Goal: Complete application form

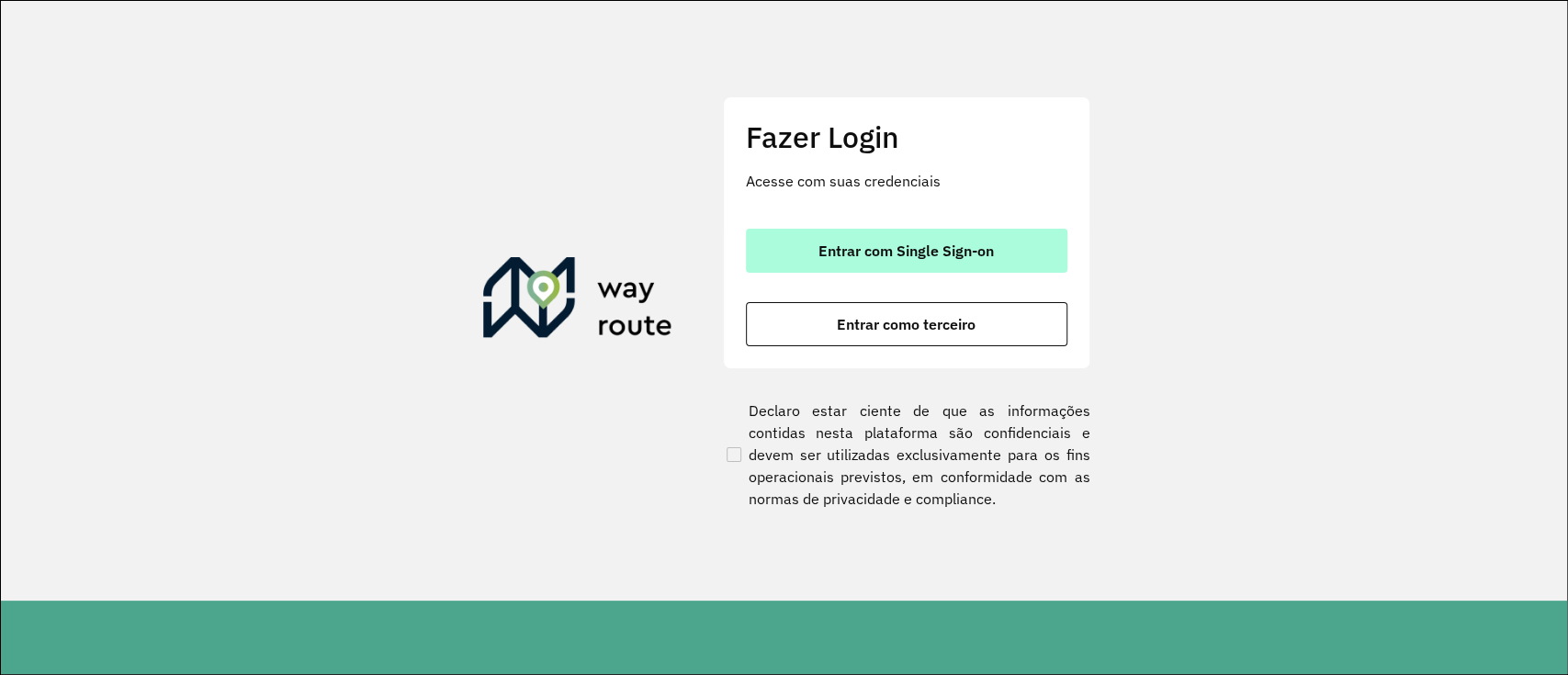
click at [965, 232] on button "Entrar com Single Sign-on" at bounding box center [907, 251] width 321 height 44
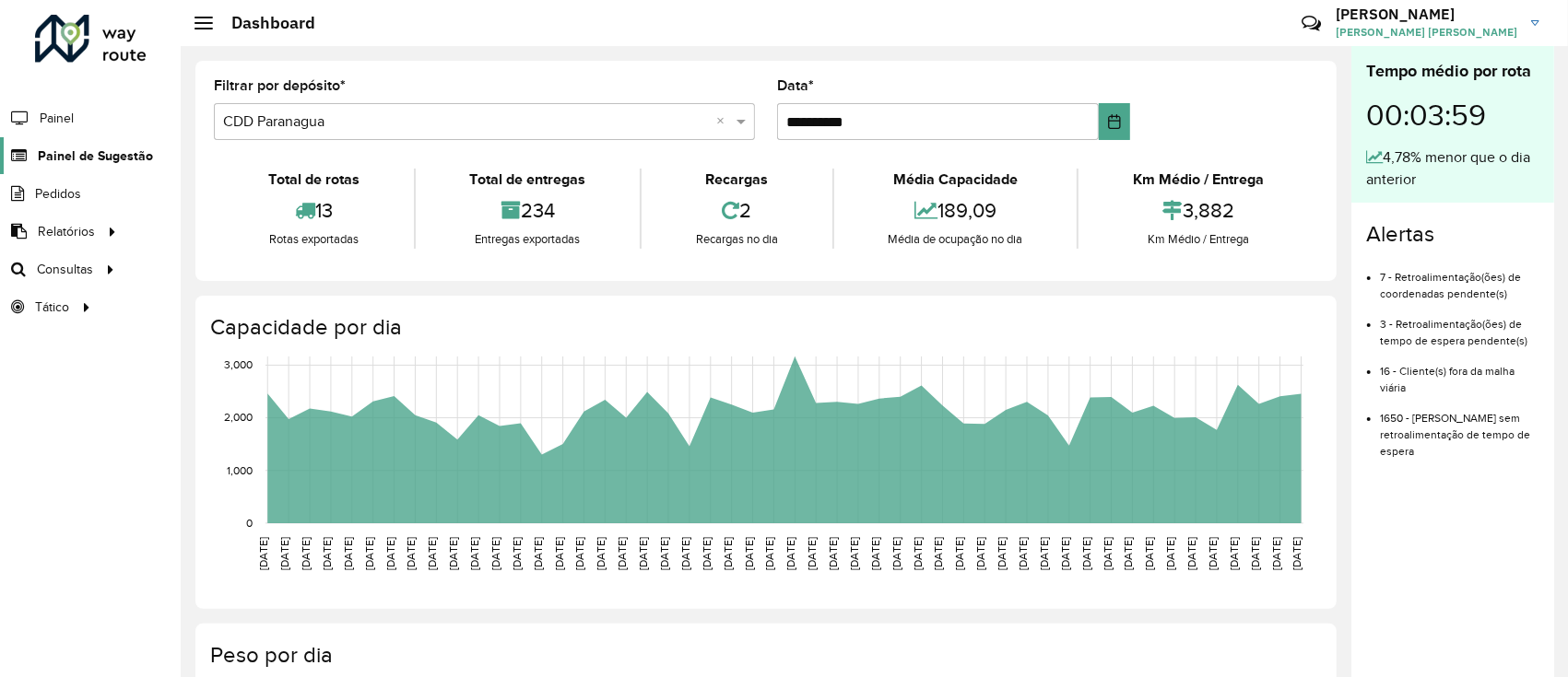
click at [55, 164] on span "Painel de Sugestão" at bounding box center [95, 156] width 115 height 19
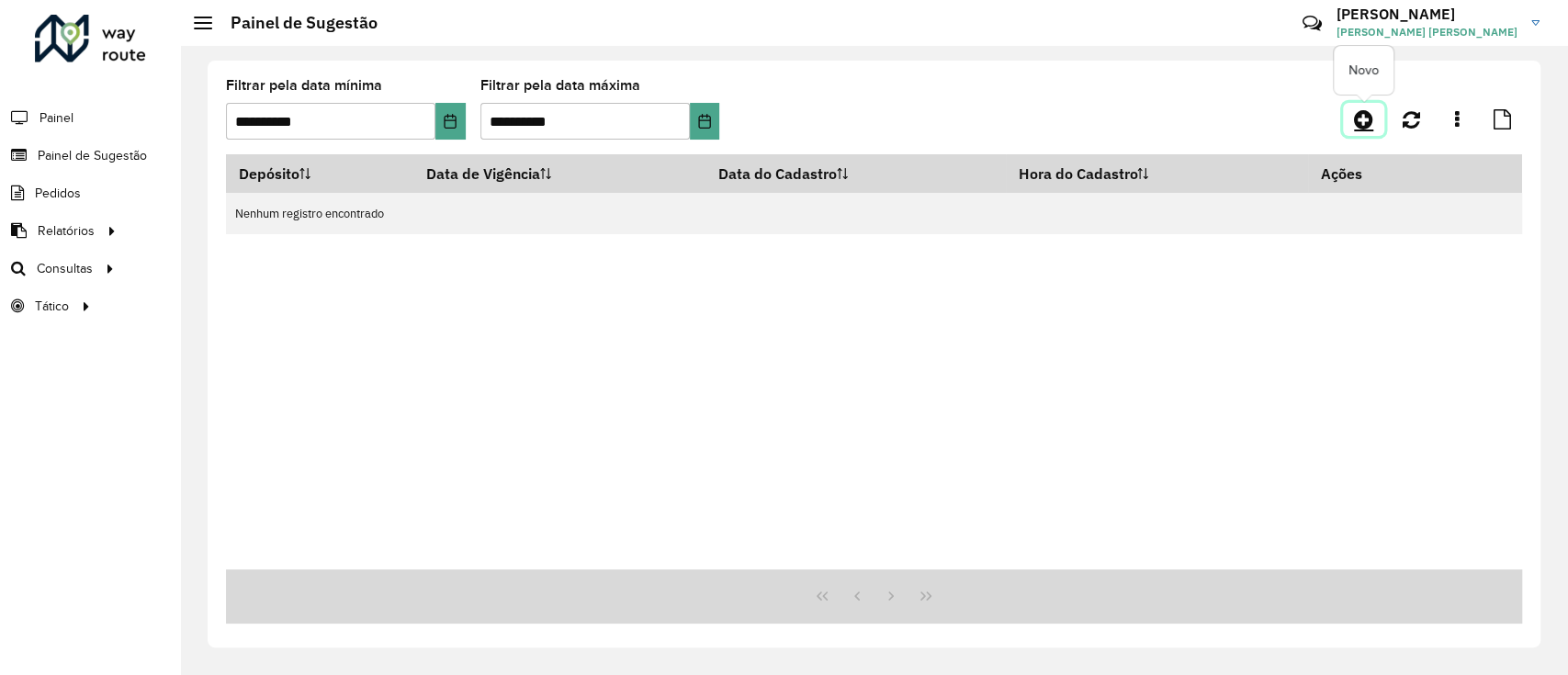
click at [1365, 121] on icon at bounding box center [1363, 119] width 19 height 22
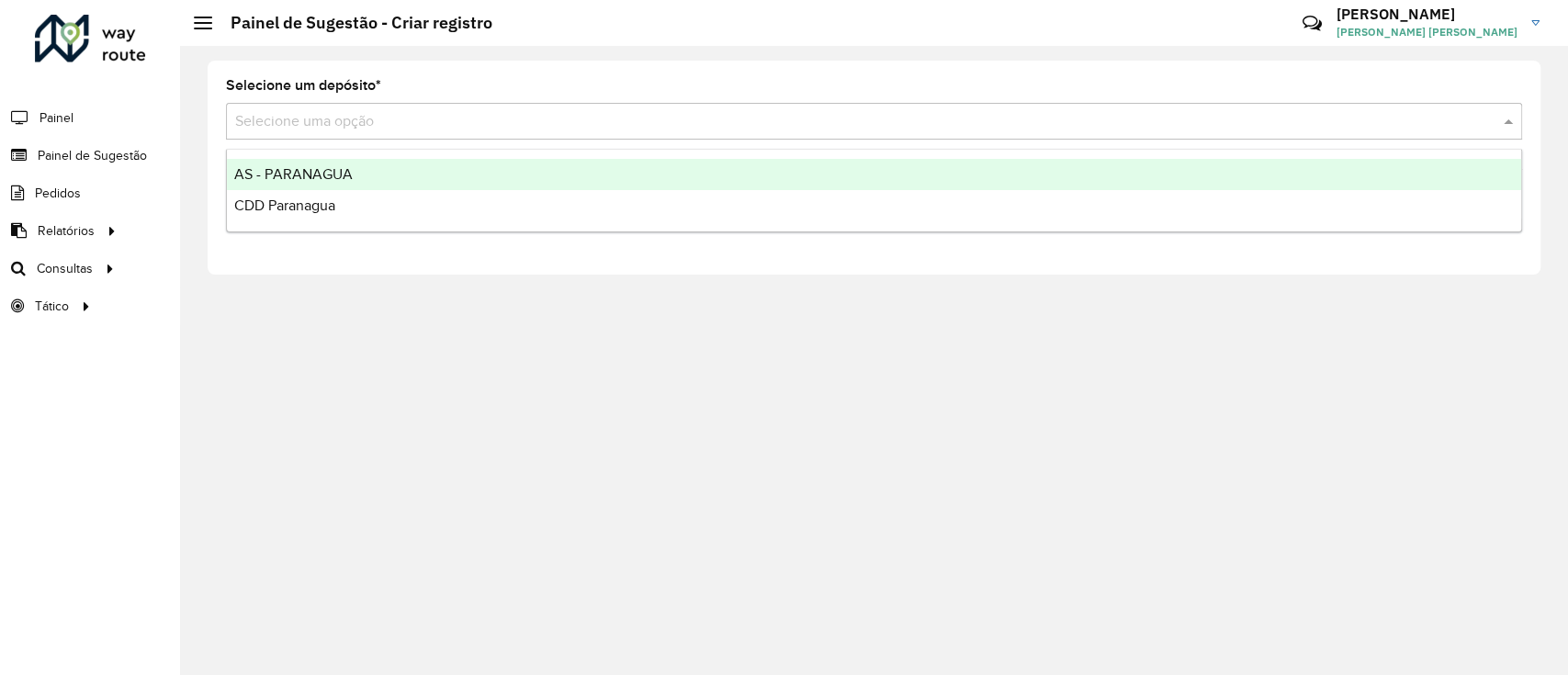
click at [406, 122] on input "text" at bounding box center [856, 122] width 1241 height 22
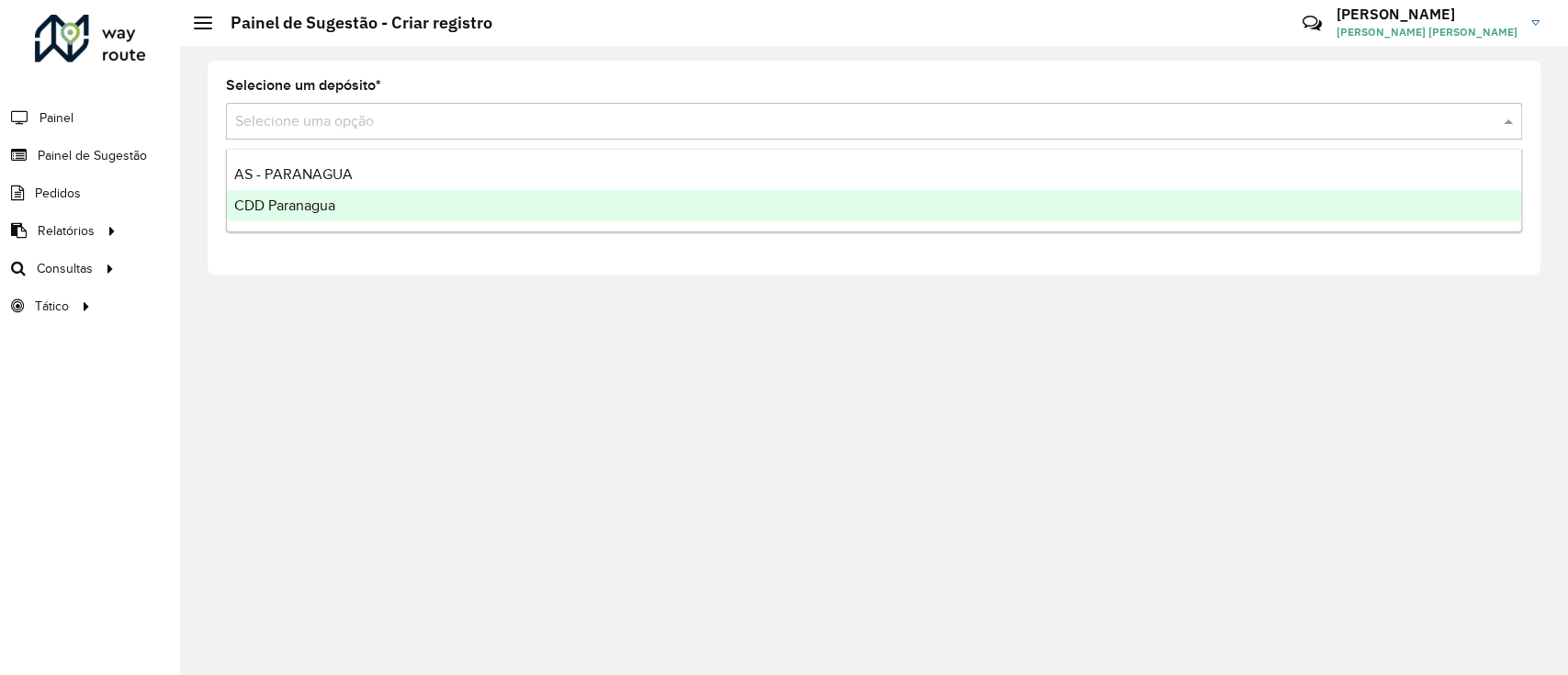
click at [350, 200] on div "CDD Paranagua" at bounding box center [874, 206] width 1294 height 31
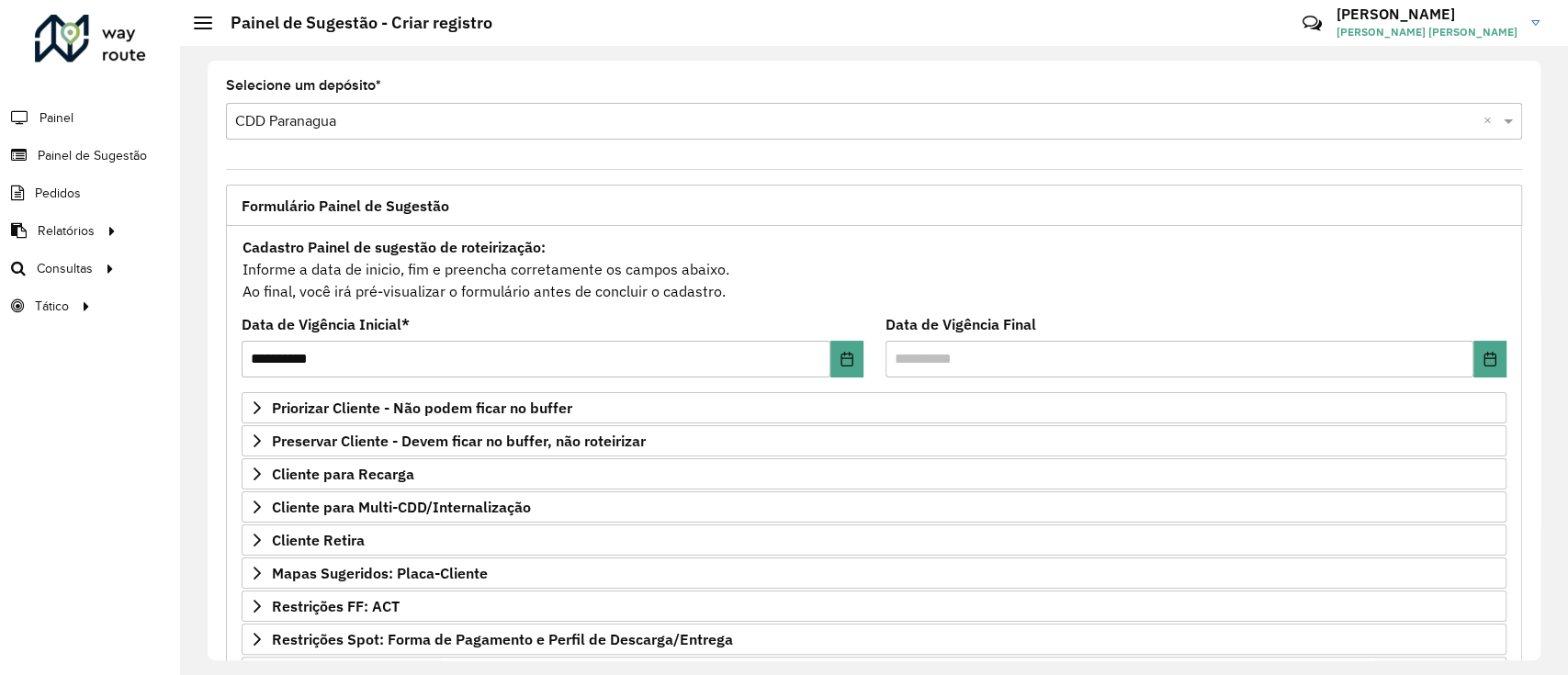
scroll to position [205, 0]
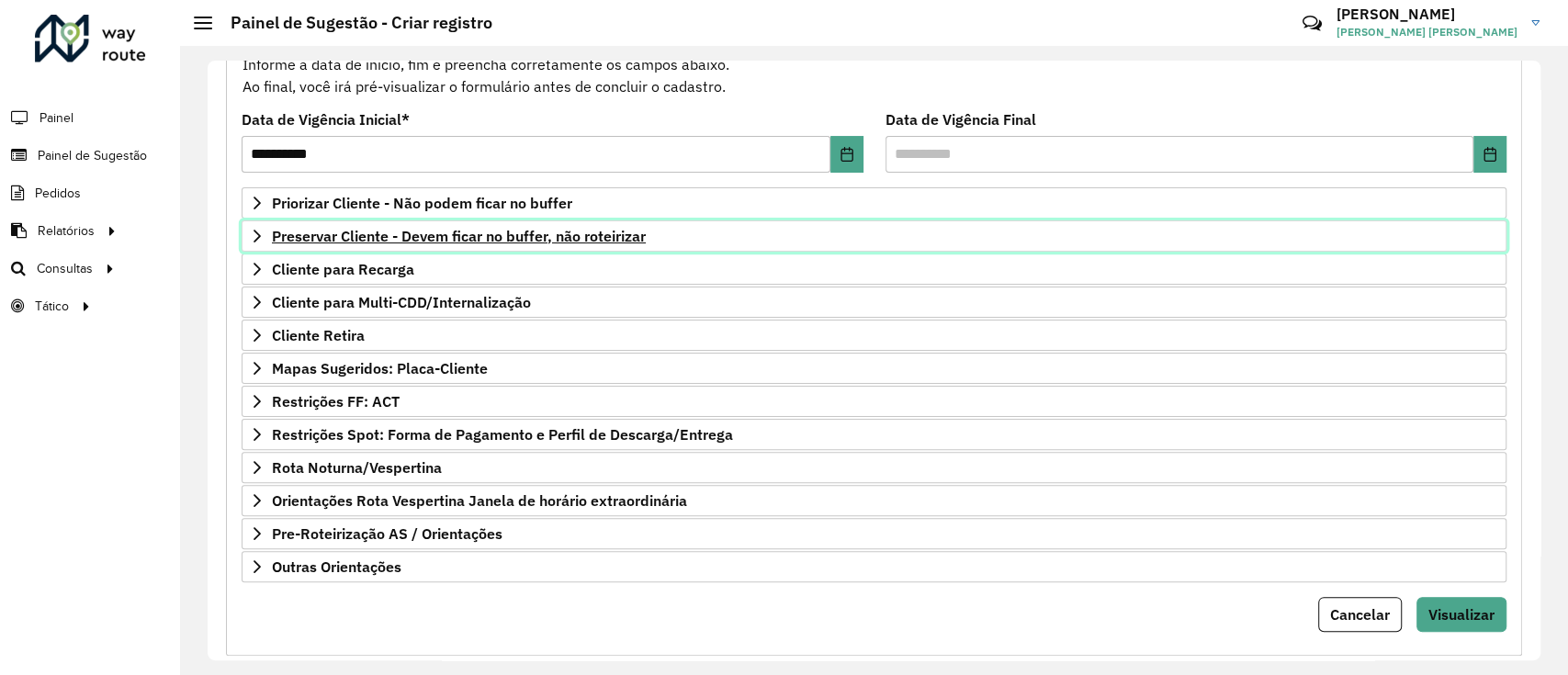
click at [423, 242] on span "Preservar Cliente - Devem ficar no buffer, não roteirizar" at bounding box center [459, 236] width 374 height 14
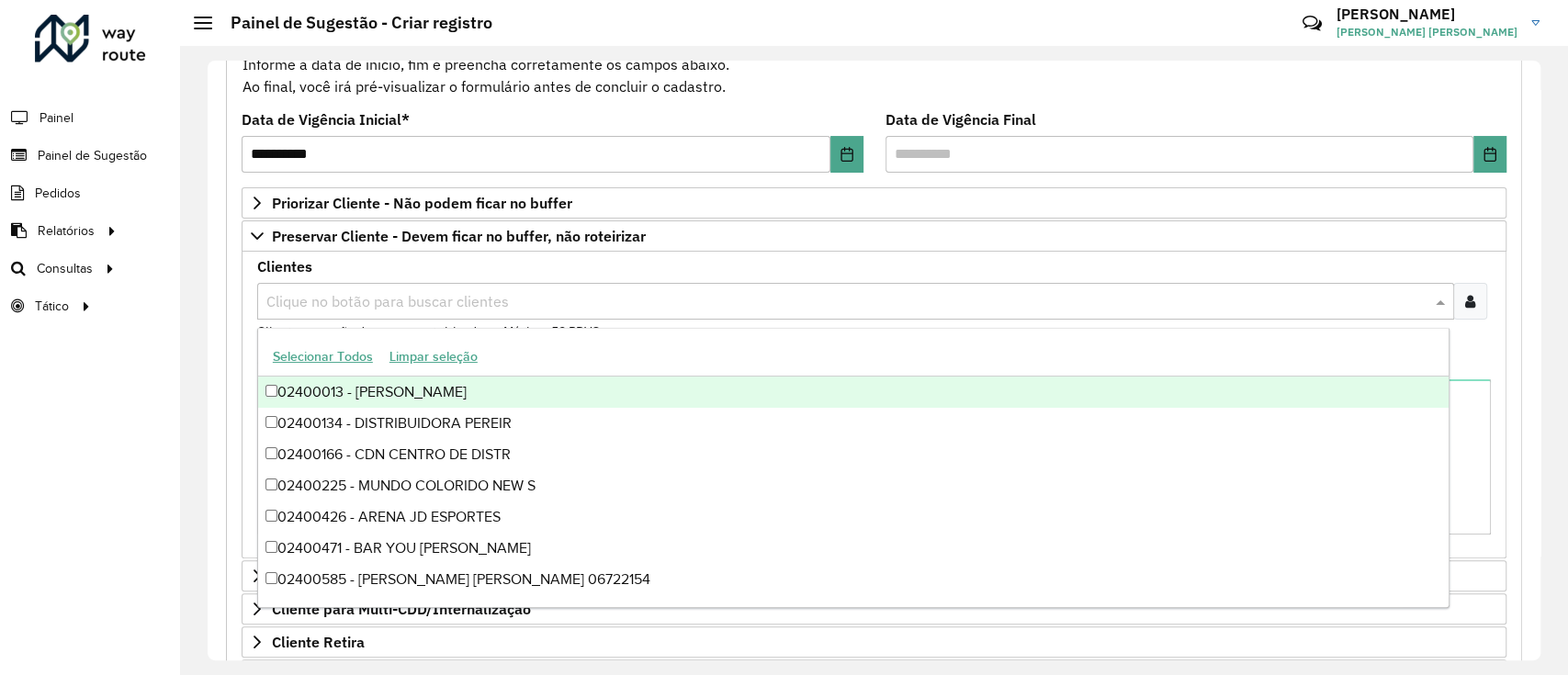
click at [388, 302] on input "text" at bounding box center [846, 302] width 1169 height 22
paste input "****"
type input "****"
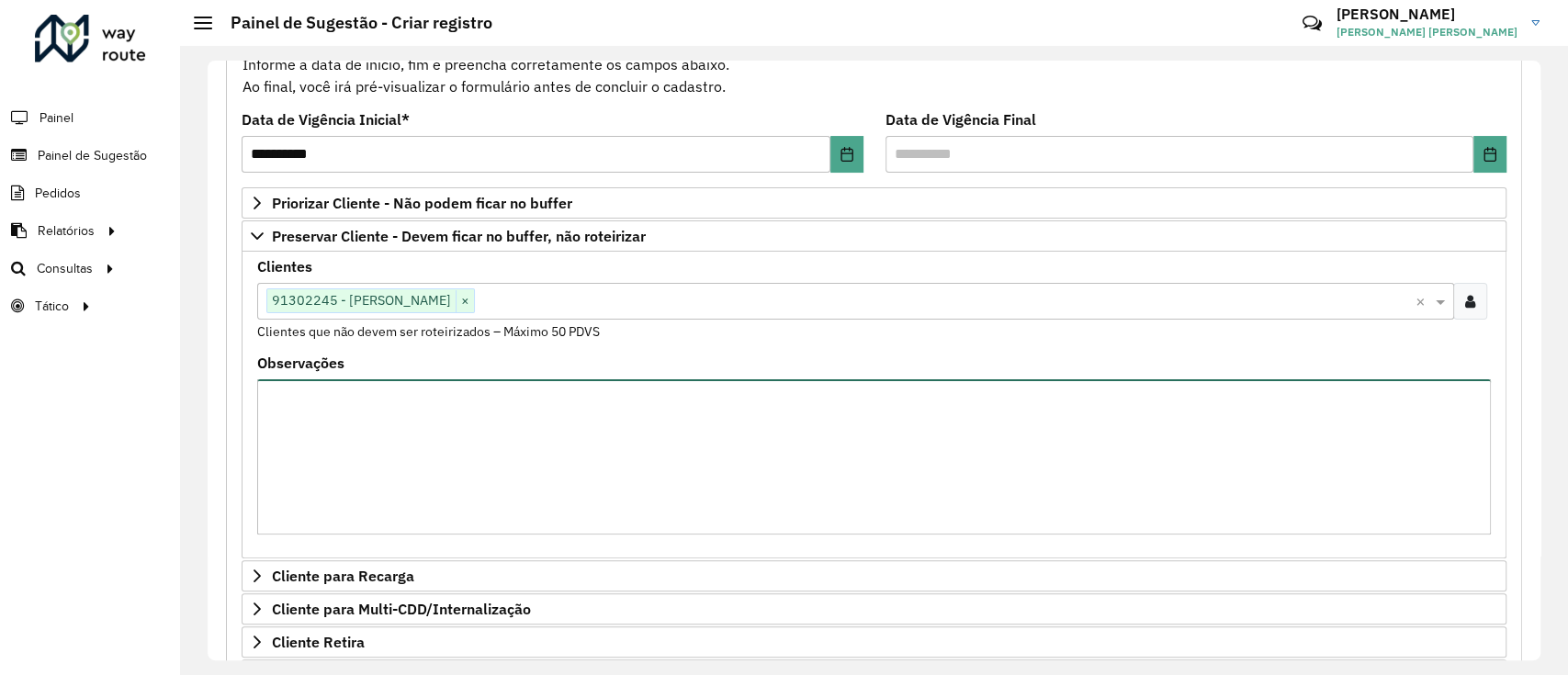
click at [441, 414] on textarea "Observações" at bounding box center [874, 457] width 1233 height 155
type textarea "*"
type textarea "**********"
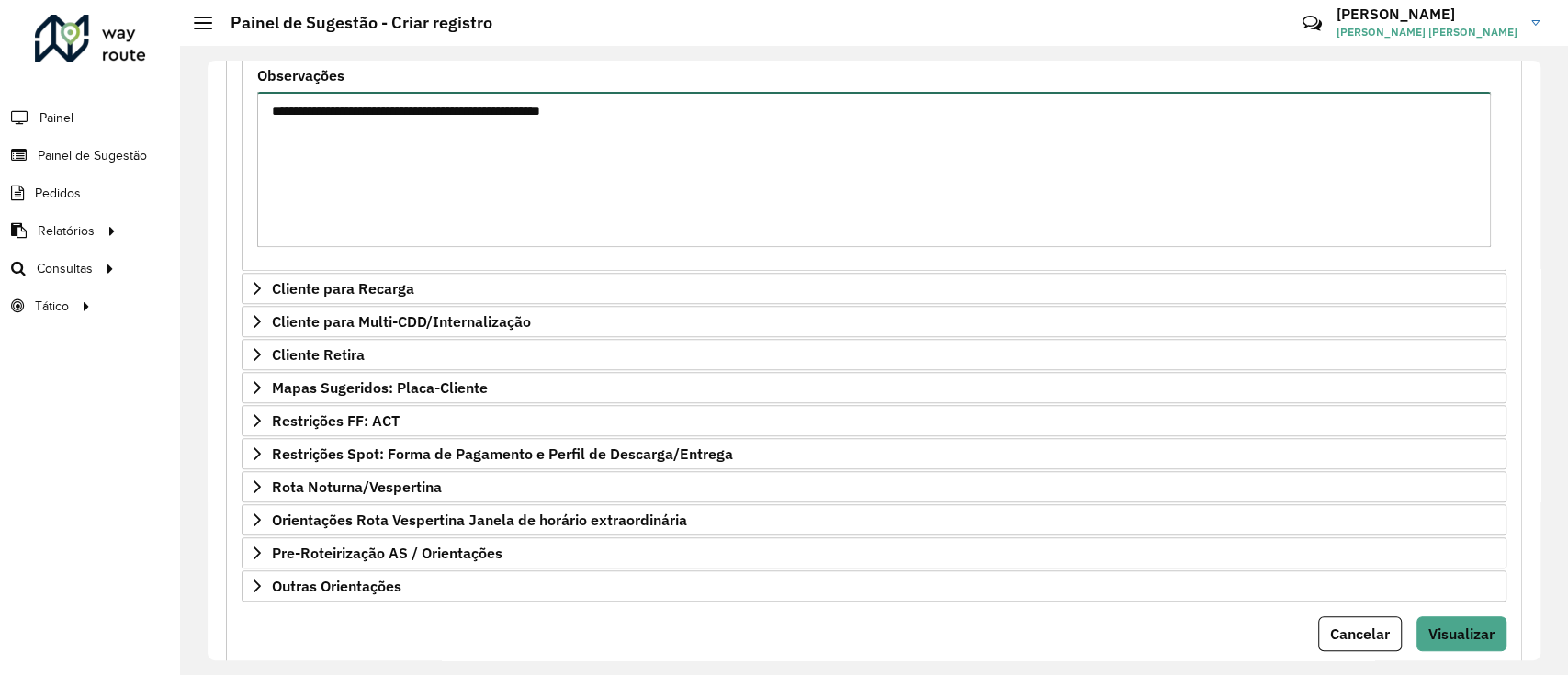
scroll to position [544, 0]
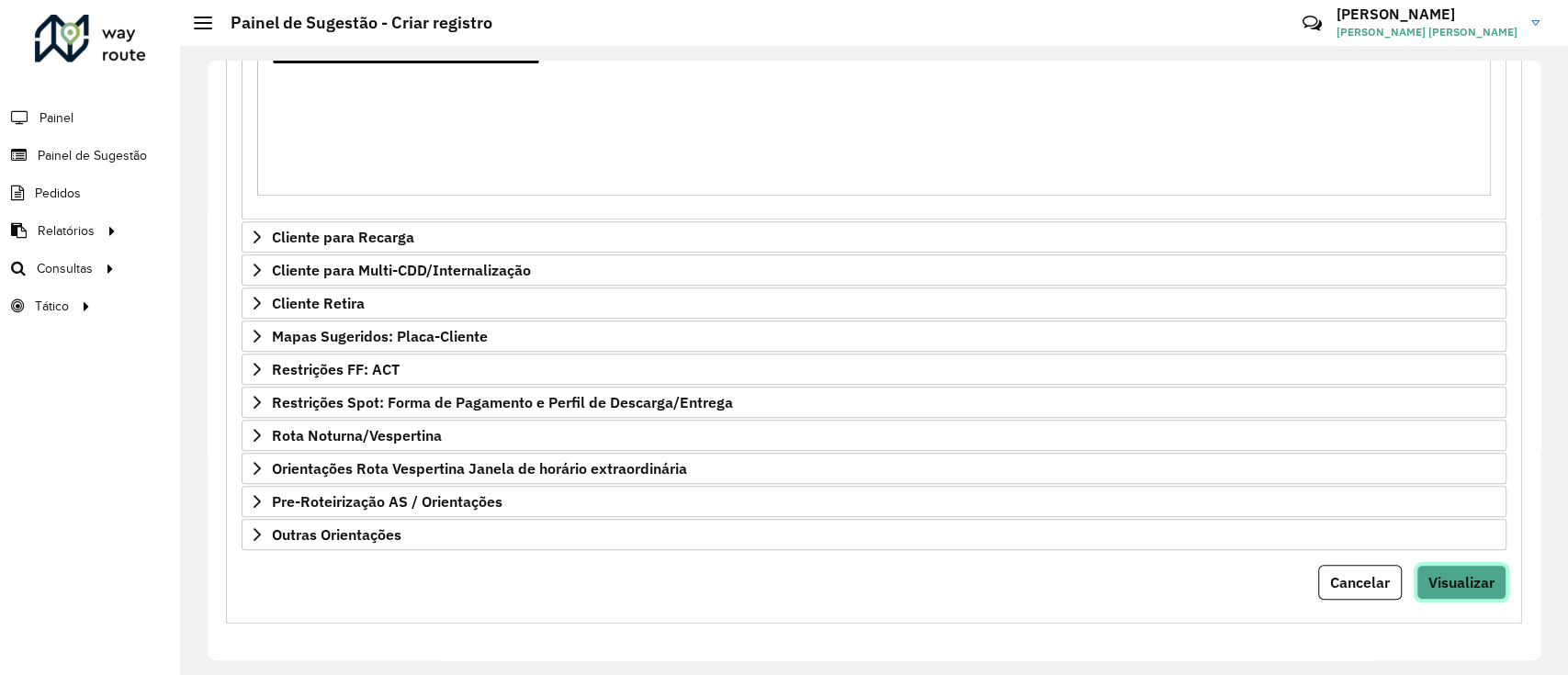
click at [1440, 573] on span "Visualizar" at bounding box center [1461, 582] width 66 height 18
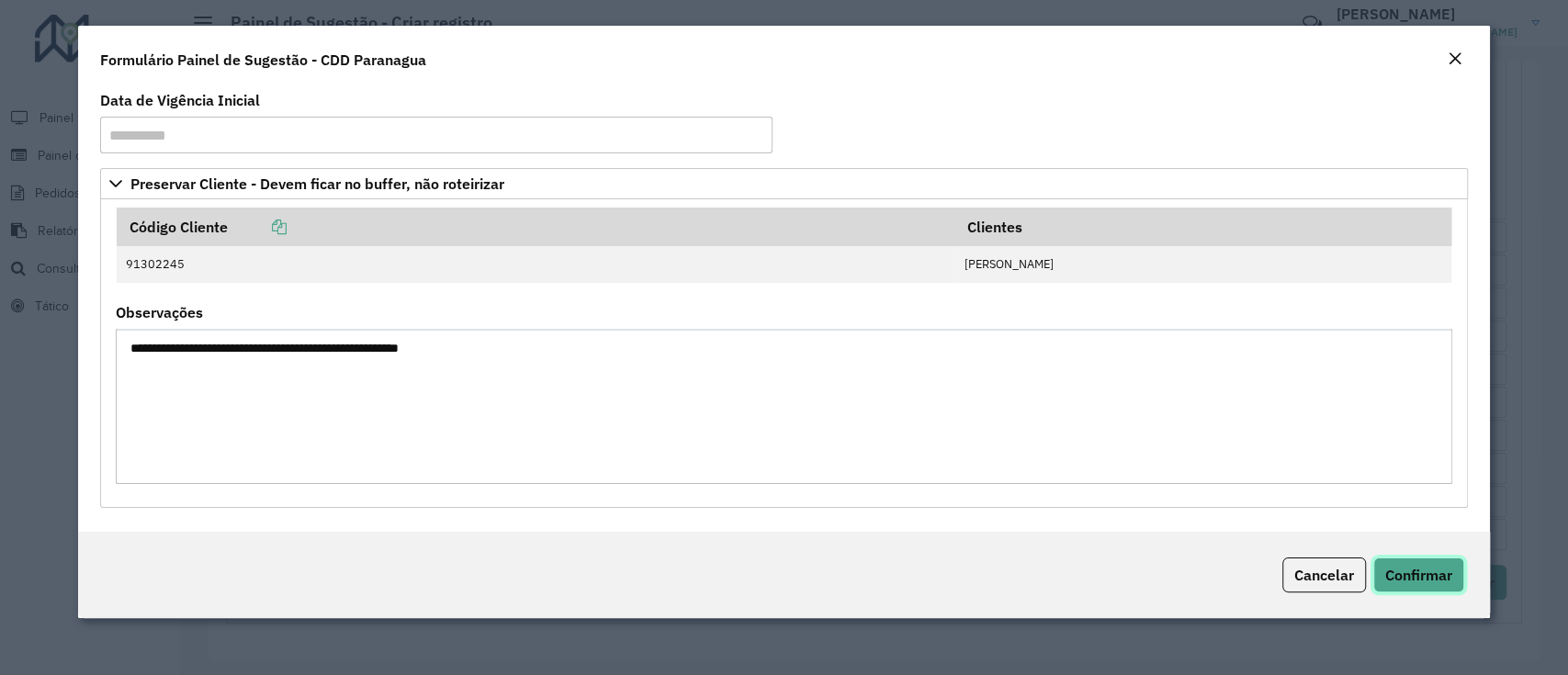
click at [1444, 576] on span "Confirmar" at bounding box center [1419, 575] width 67 height 18
